Goal: Find specific page/section: Find specific page/section

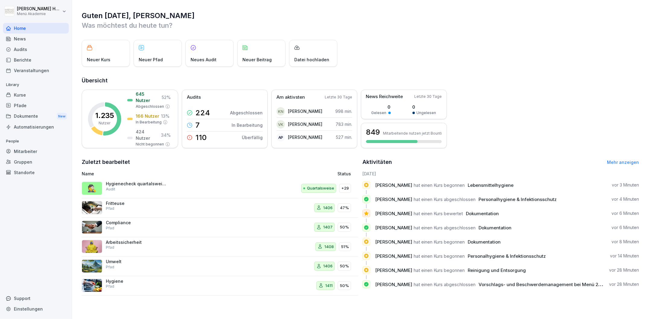
click at [17, 52] on div "Audits" at bounding box center [36, 49] width 66 height 11
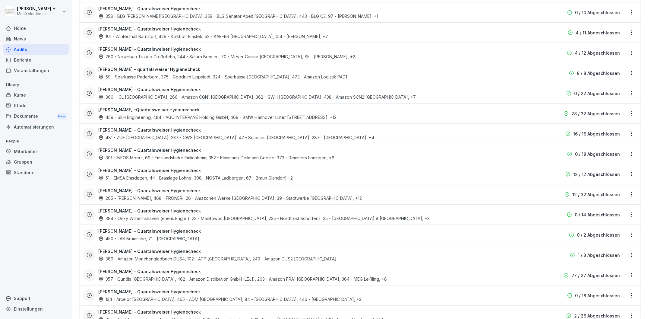
scroll to position [399, 0]
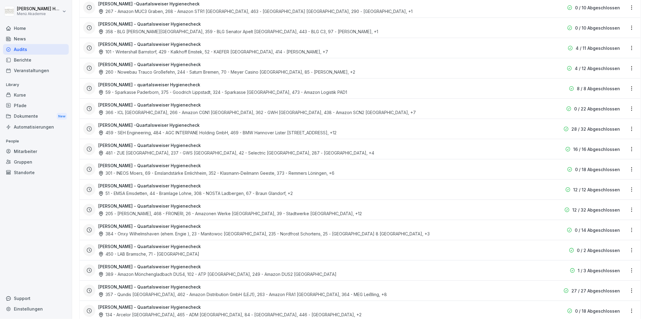
click at [630, 150] on html "[PERSON_NAME] Menü Akademie Home News Audits Berichte Veranstaltungen Library K…" at bounding box center [324, 159] width 648 height 319
click at [0, 0] on link "Zeitplan bearbeiten" at bounding box center [0, 0] width 0 height 0
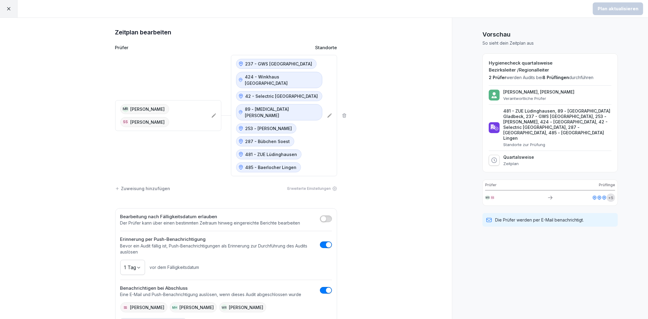
click at [7, 7] on icon at bounding box center [8, 8] width 5 height 5
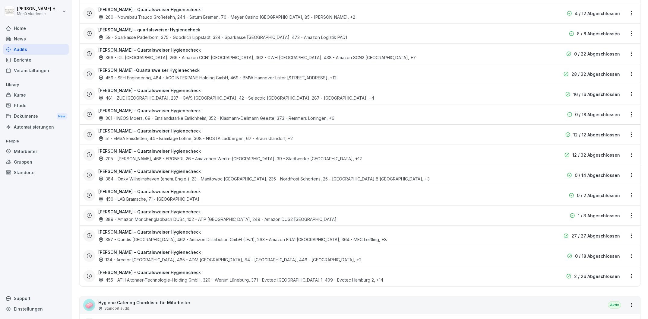
scroll to position [466, 0]
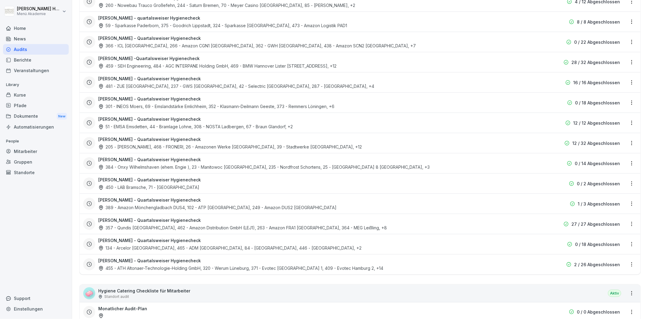
click at [632, 82] on html "[PERSON_NAME] Menü Akademie Home News Audits Berichte Veranstaltungen Library K…" at bounding box center [324, 159] width 648 height 319
click at [0, 0] on link "Berichte ansehen" at bounding box center [0, 0] width 0 height 0
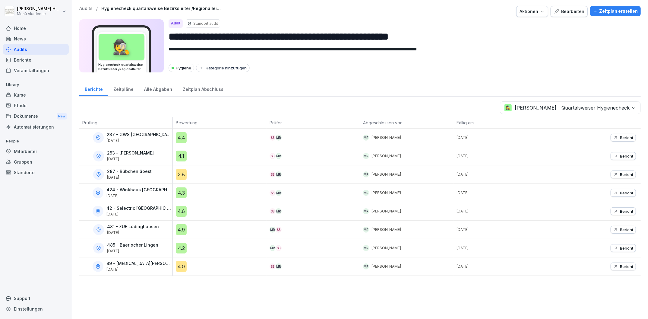
click at [126, 85] on div "Zeitpläne" at bounding box center [123, 88] width 31 height 15
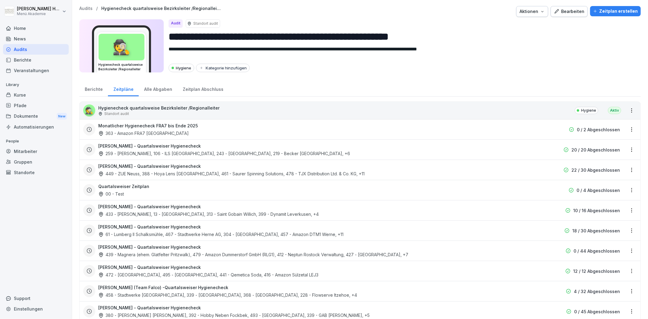
click at [239, 109] on div "🕵️ Hygienecheck quartalsweise Bezirksleiter /Regionalleiter Standort audit Hygi…" at bounding box center [360, 110] width 561 height 17
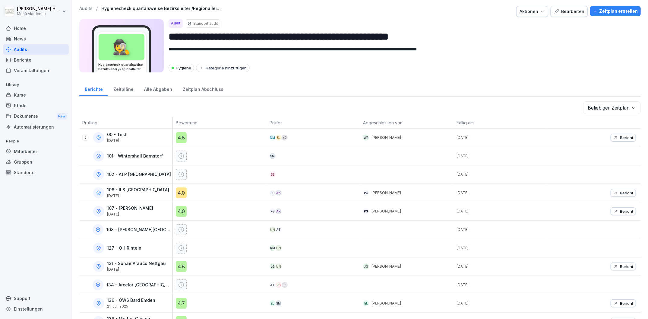
click at [120, 91] on div "Zeitpläne" at bounding box center [123, 88] width 31 height 15
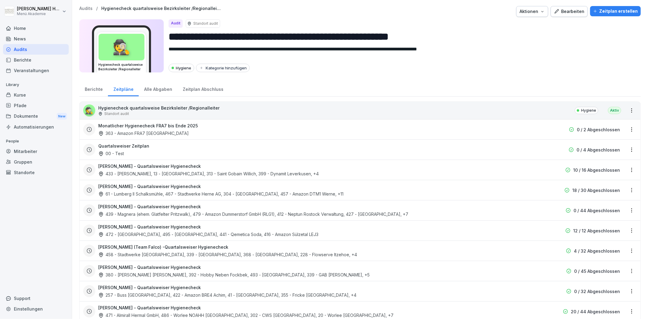
click at [94, 91] on div "Berichte" at bounding box center [93, 88] width 29 height 15
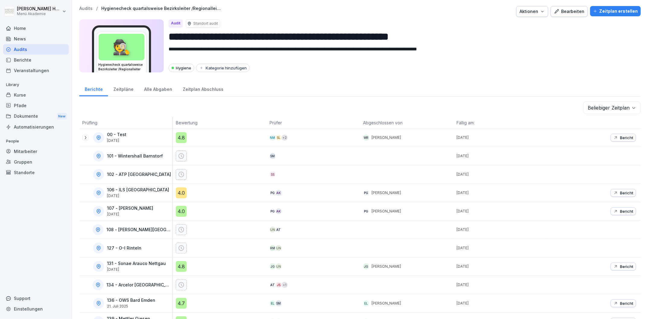
click at [117, 92] on div "Zeitpläne" at bounding box center [123, 88] width 31 height 15
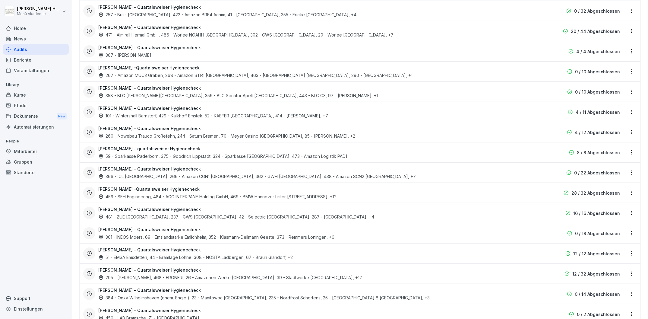
scroll to position [285, 0]
